Goal: Task Accomplishment & Management: Complete application form

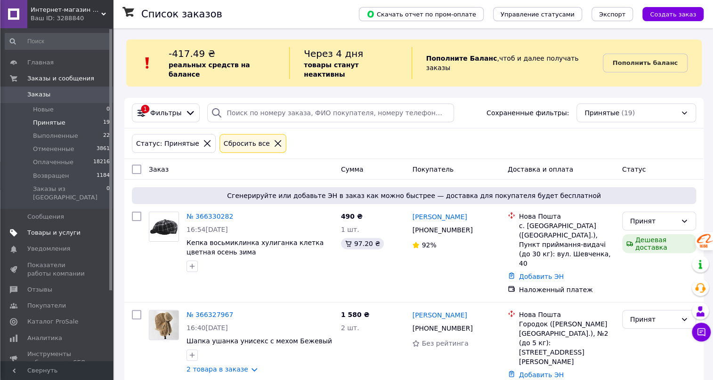
click at [40, 229] on span "Товары и услуги" at bounding box center [53, 233] width 53 height 8
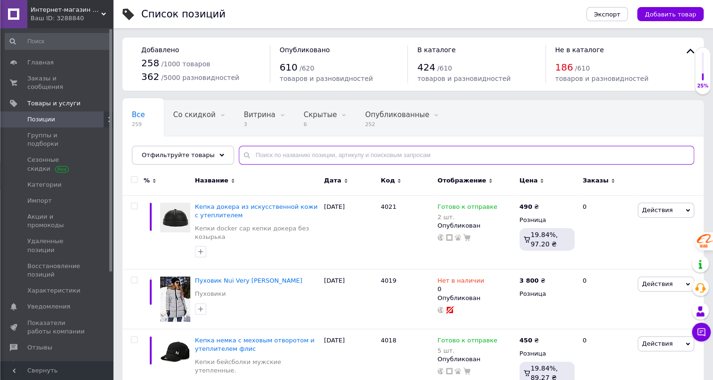
click at [253, 152] on input "text" at bounding box center [466, 155] width 455 height 19
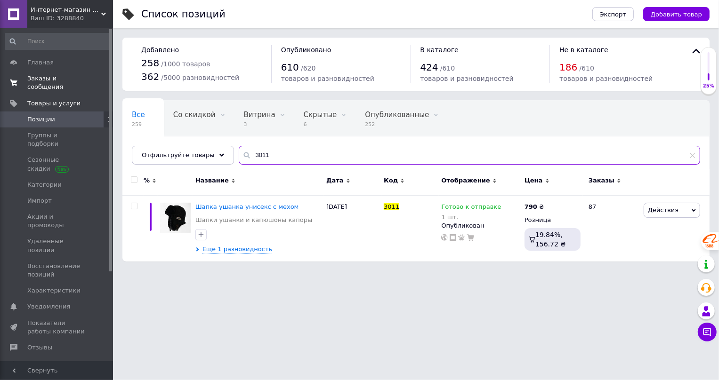
type input "3011"
click at [46, 77] on span "Заказы и сообщения" at bounding box center [57, 82] width 60 height 17
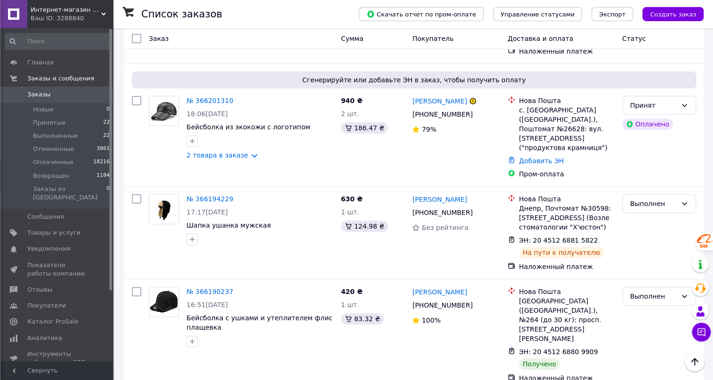
scroll to position [1969, 0]
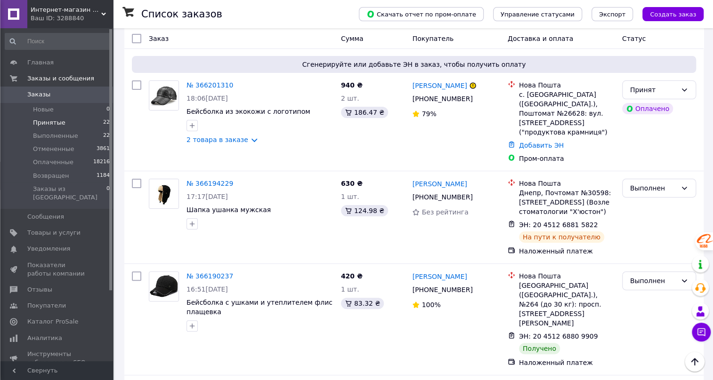
click at [38, 122] on span "Принятые" at bounding box center [49, 123] width 32 height 8
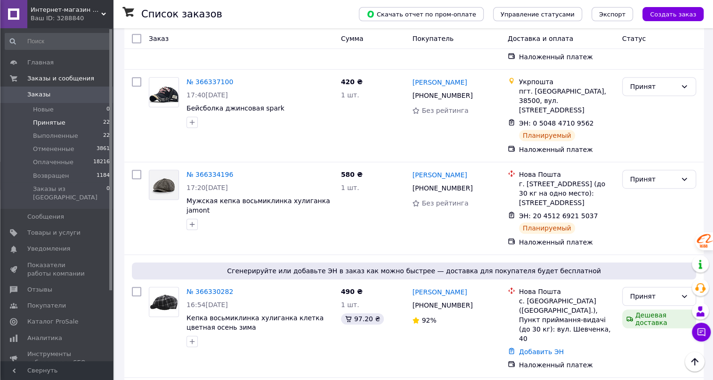
scroll to position [178, 0]
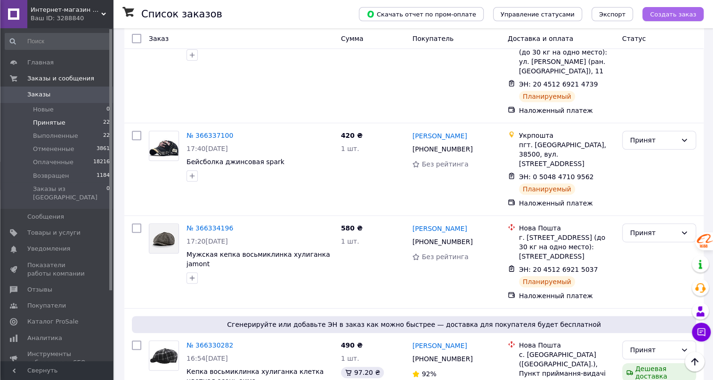
click at [683, 15] on span "Создать заказ" at bounding box center [673, 14] width 46 height 7
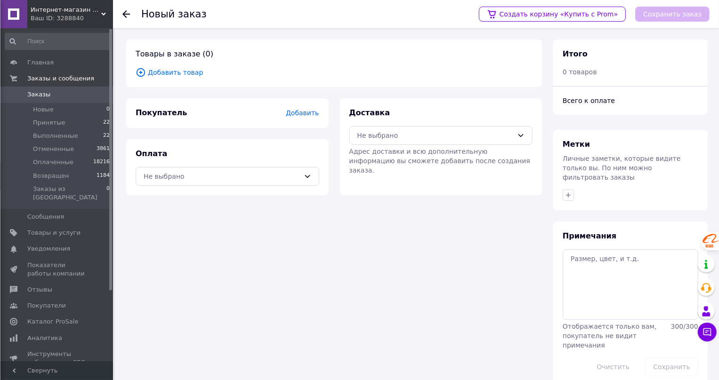
click at [170, 72] on span "Добавить товар" at bounding box center [334, 72] width 397 height 10
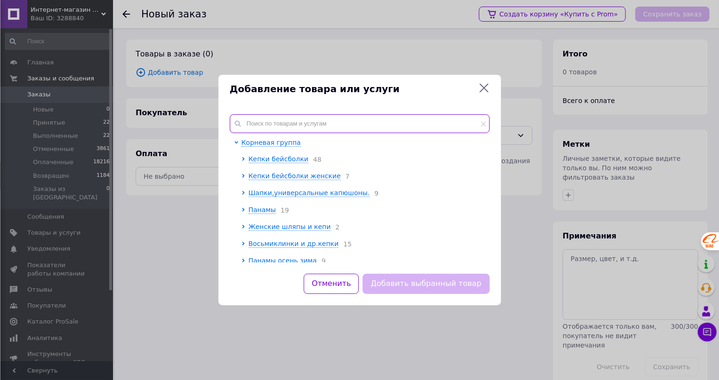
click at [257, 124] on input "text" at bounding box center [360, 123] width 260 height 19
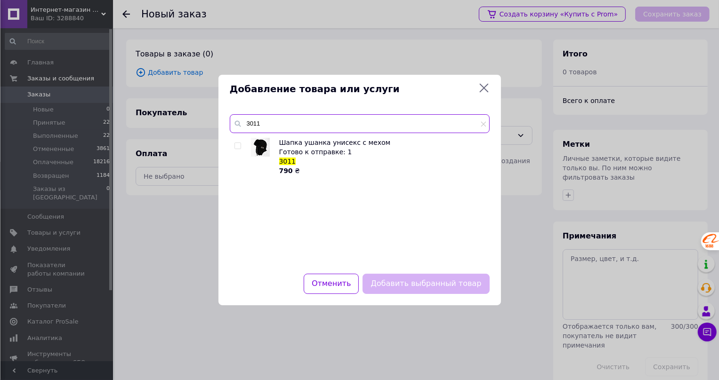
type input "3011"
click at [236, 146] on input "checkbox" at bounding box center [237, 146] width 6 height 6
checkbox input "true"
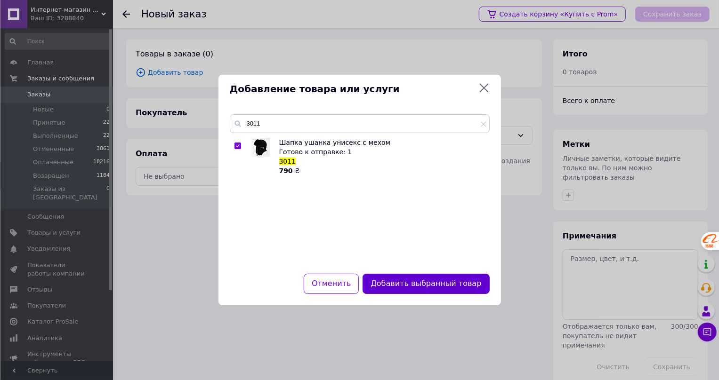
click at [419, 286] on button "Добавить выбранный товар" at bounding box center [426, 284] width 127 height 20
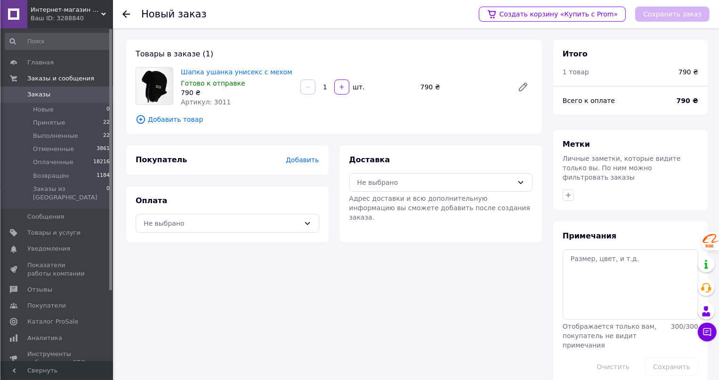
click at [301, 160] on span "Добавить" at bounding box center [302, 160] width 33 height 8
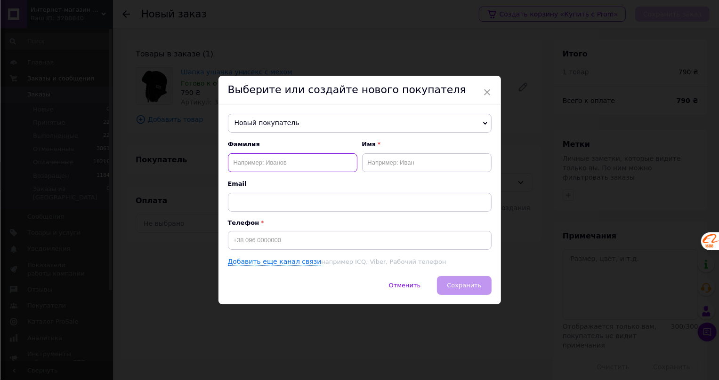
click at [251, 163] on input "text" at bounding box center [292, 163] width 129 height 19
type input "Гончарук"
click at [382, 166] on input "text" at bounding box center [426, 163] width 129 height 19
type input "[PERSON_NAME]"
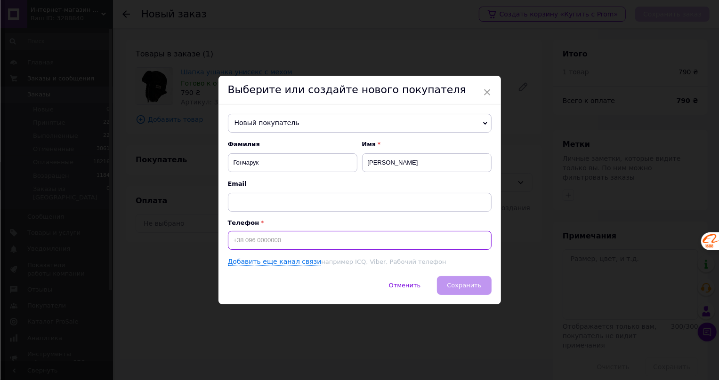
click at [250, 243] on input at bounding box center [360, 240] width 264 height 19
type input "[PHONE_NUMBER]"
click at [456, 291] on button "Сохранить" at bounding box center [464, 285] width 54 height 19
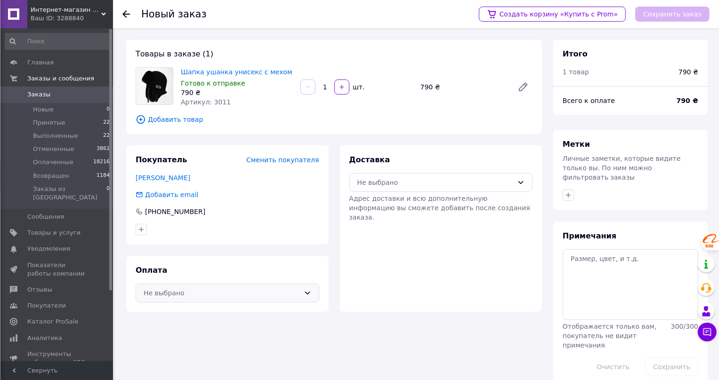
click at [173, 288] on div "Не выбрано" at bounding box center [222, 293] width 156 height 10
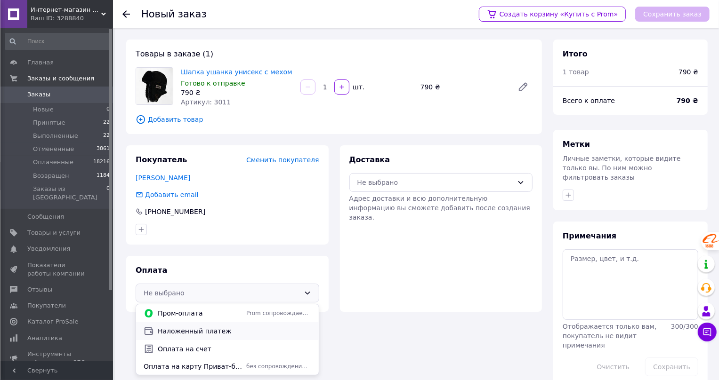
click at [197, 332] on span "Наложенный платеж" at bounding box center [235, 331] width 154 height 9
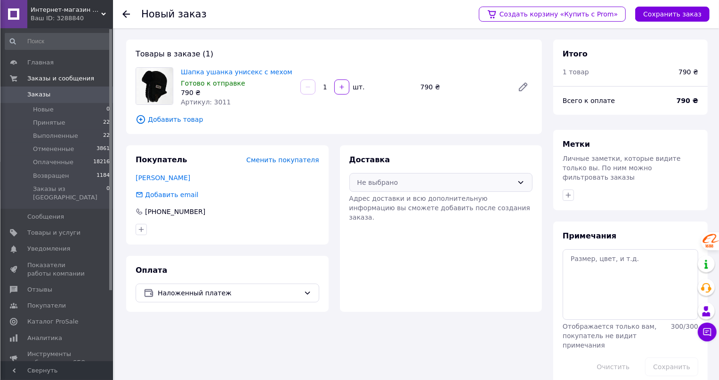
click at [508, 184] on div "Не выбрано" at bounding box center [435, 183] width 156 height 10
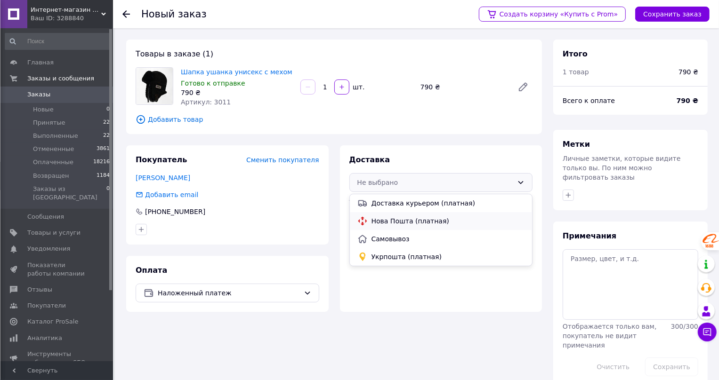
click at [409, 222] on span "Нова Пошта (платная)" at bounding box center [449, 221] width 154 height 9
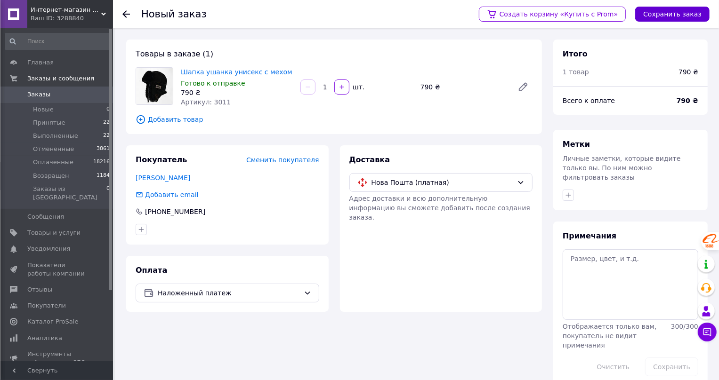
click at [659, 14] on button "Сохранить заказ" at bounding box center [672, 14] width 74 height 15
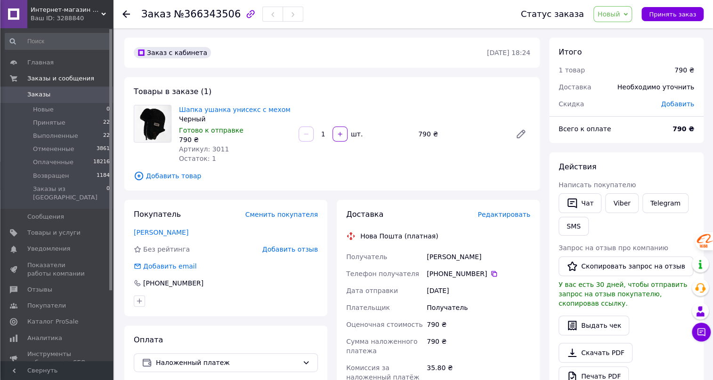
click at [629, 13] on span "Новый" at bounding box center [612, 14] width 39 height 16
click at [618, 32] on li "Принят" at bounding box center [619, 33] width 50 height 14
click at [493, 212] on span "Редактировать" at bounding box center [503, 215] width 53 height 8
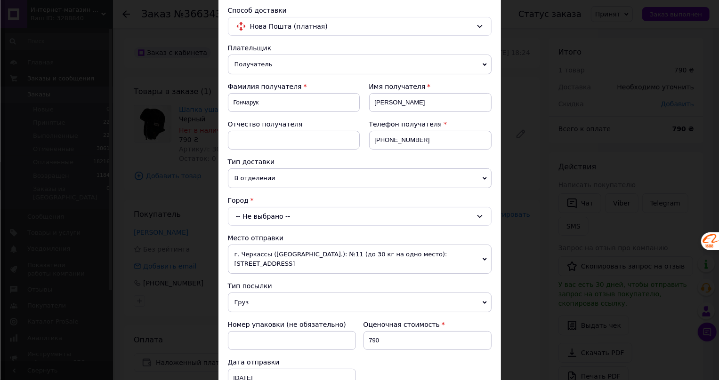
scroll to position [128, 0]
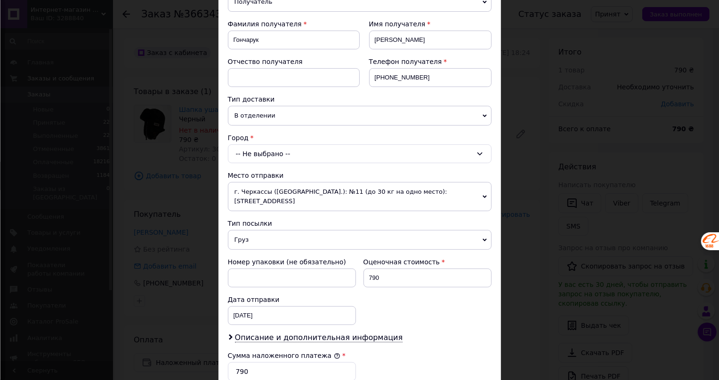
click at [254, 153] on div "-- Не выбрано --" at bounding box center [360, 154] width 264 height 19
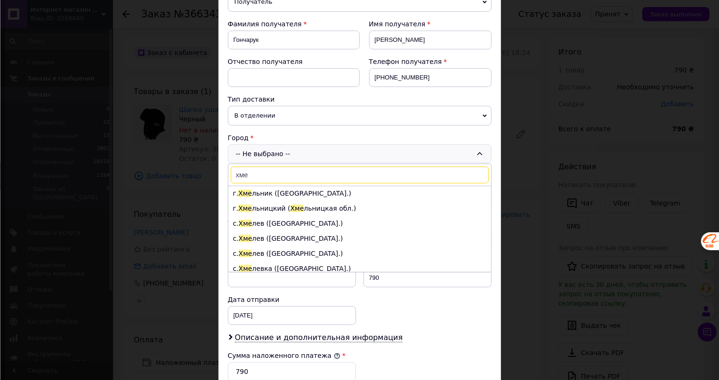
scroll to position [0, 0]
type input "хме"
click at [255, 193] on li "г. Хме льник ([GEOGRAPHIC_DATA].)" at bounding box center [359, 193] width 263 height 15
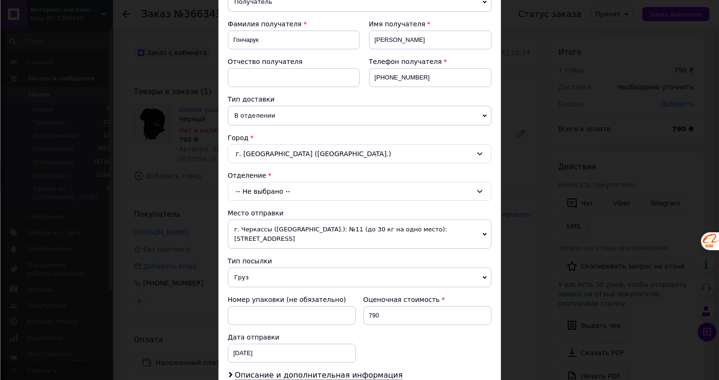
click at [261, 192] on div "-- Не выбрано --" at bounding box center [360, 191] width 264 height 19
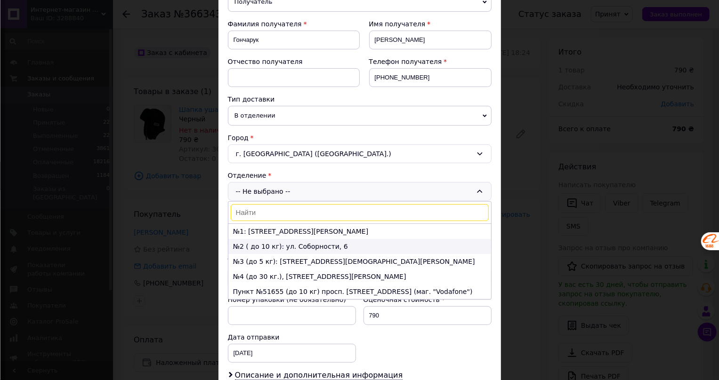
click at [270, 245] on li "№2 ( до 10 кг): ул. Соборности, 6" at bounding box center [359, 246] width 263 height 15
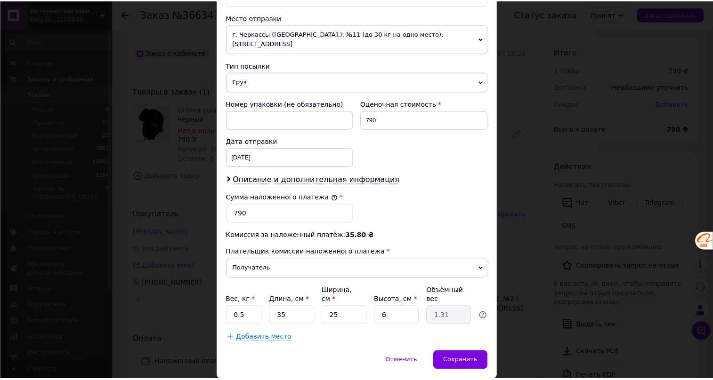
scroll to position [336, 0]
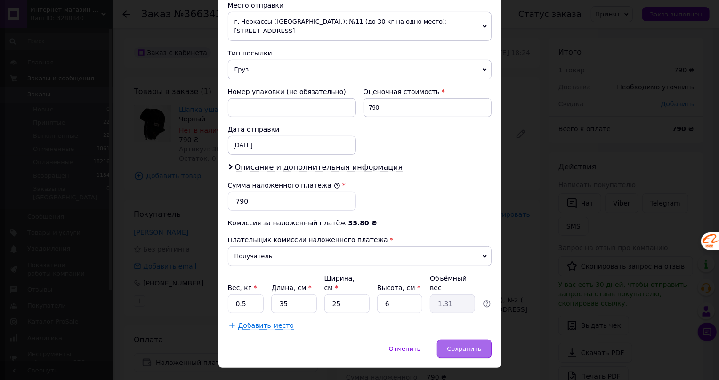
click at [456, 346] on span "Сохранить" at bounding box center [464, 349] width 34 height 7
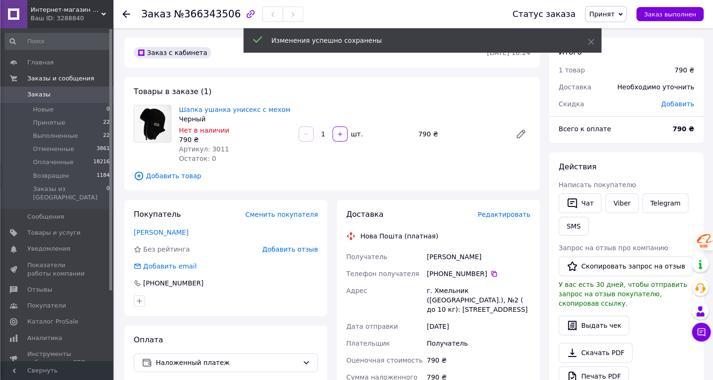
click at [124, 13] on use at bounding box center [126, 14] width 8 height 8
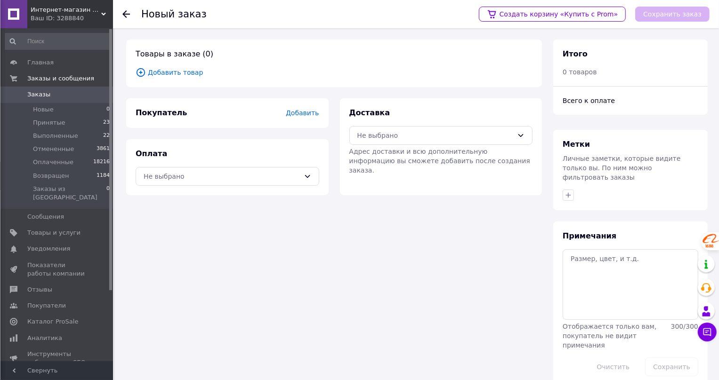
click at [124, 12] on use at bounding box center [126, 14] width 8 height 8
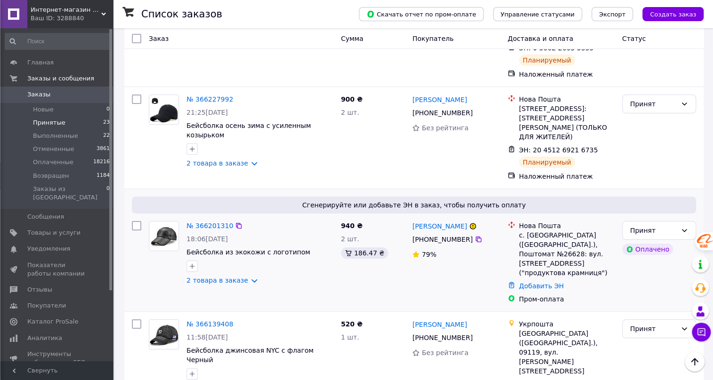
scroll to position [1883, 0]
